Goal: Information Seeking & Learning: Learn about a topic

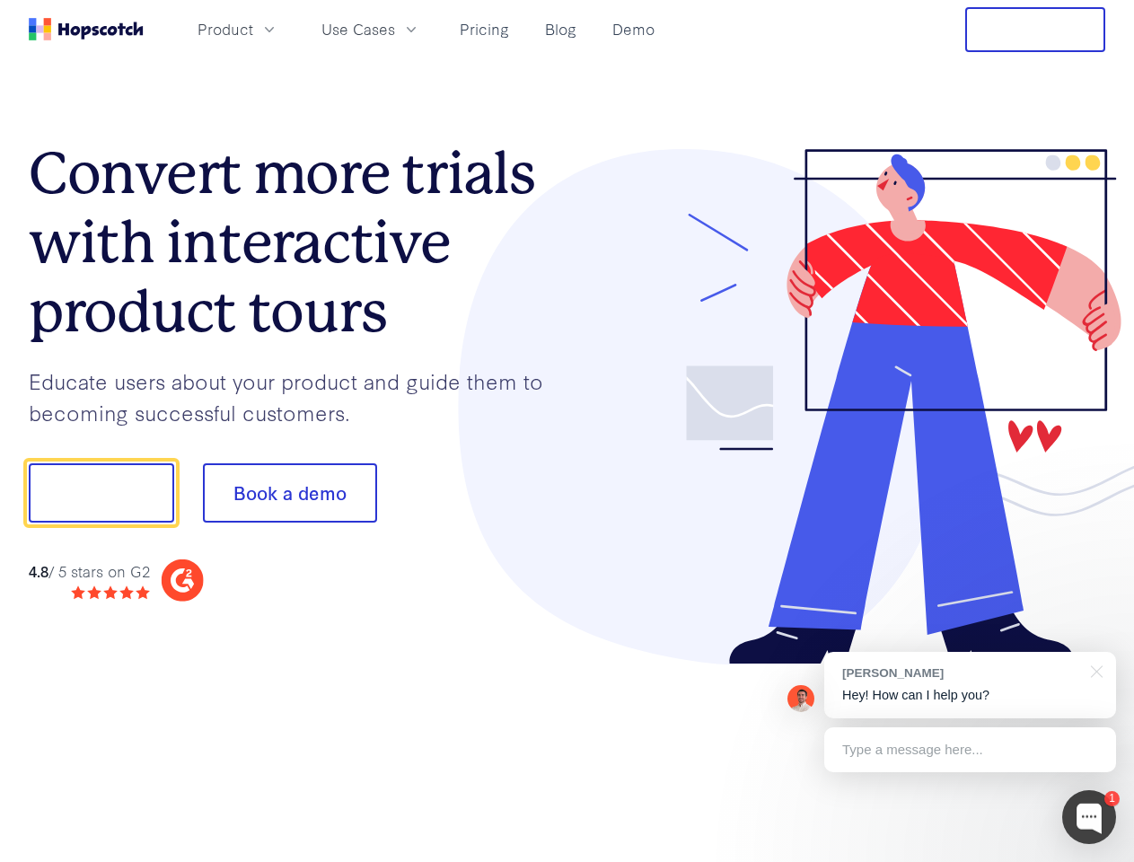
click at [567, 431] on div at bounding box center [836, 407] width 539 height 516
click at [253, 29] on span "Product" at bounding box center [225, 29] width 56 height 22
click at [395, 29] on span "Use Cases" at bounding box center [358, 29] width 74 height 22
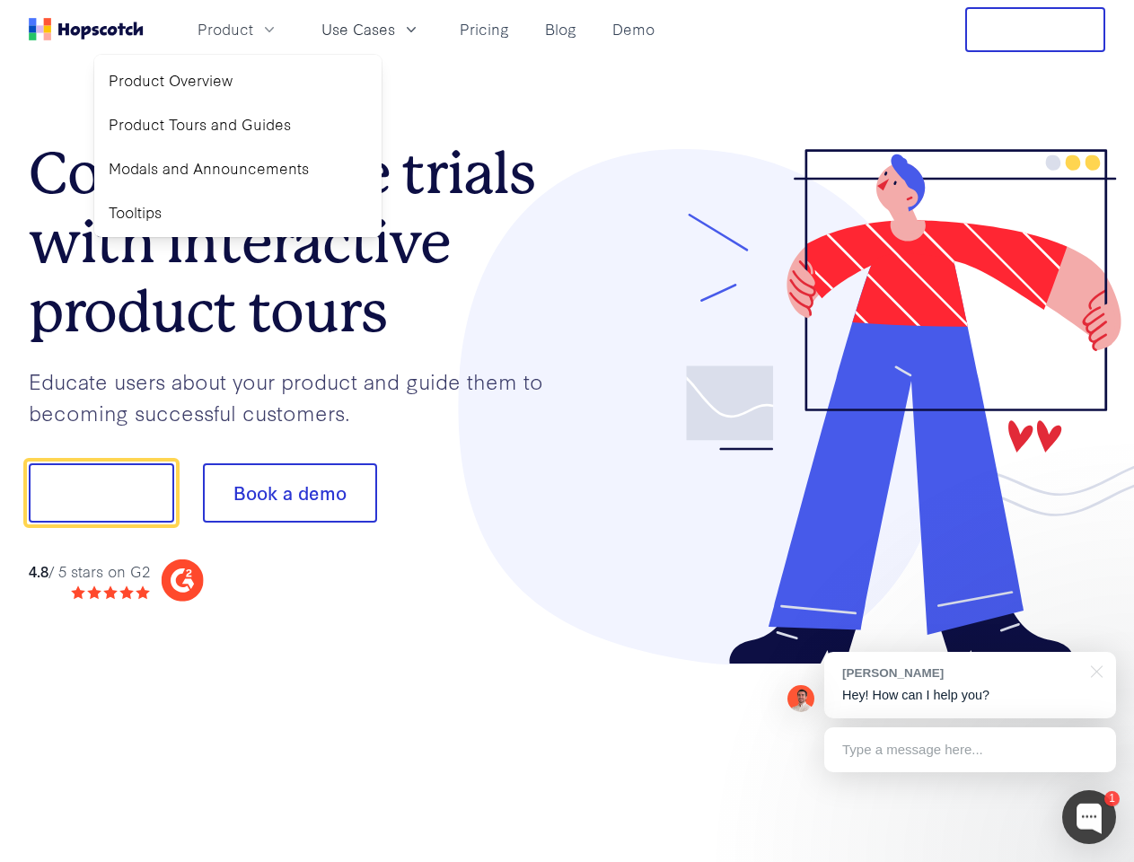
click at [1035, 30] on button "Free Trial" at bounding box center [1035, 29] width 140 height 45
click at [101, 493] on button "Show me!" at bounding box center [101, 492] width 145 height 59
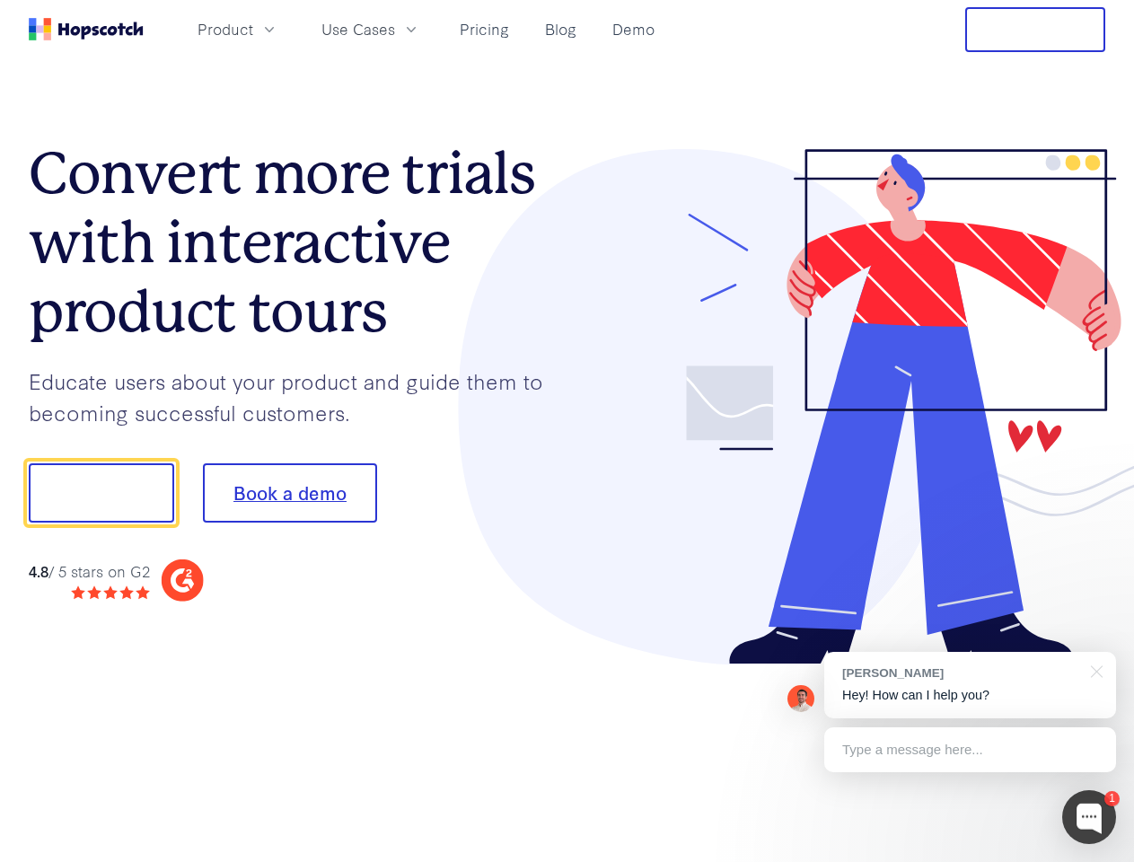
click at [289, 493] on button "Book a demo" at bounding box center [290, 492] width 174 height 59
click at [1089, 817] on div at bounding box center [1089, 817] width 54 height 54
click at [969, 685] on div "[PERSON_NAME] Hey! How can I help you?" at bounding box center [970, 685] width 292 height 66
click at [1093, 670] on div at bounding box center [1093, 670] width 45 height 37
click at [969, 749] on div at bounding box center [947, 611] width 337 height 358
